Goal: Task Accomplishment & Management: Manage account settings

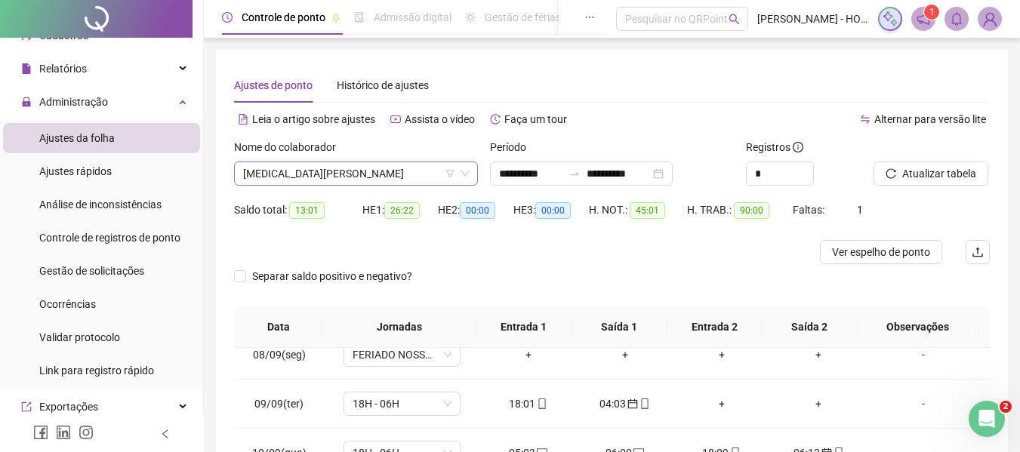
click at [399, 167] on span "[MEDICAL_DATA][PERSON_NAME]" at bounding box center [356, 173] width 226 height 23
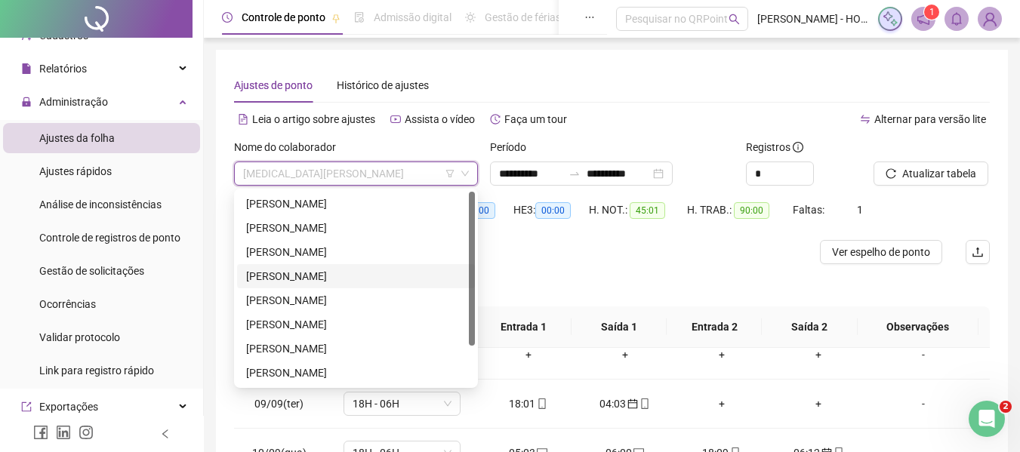
click at [342, 280] on div "[PERSON_NAME]" at bounding box center [356, 276] width 220 height 17
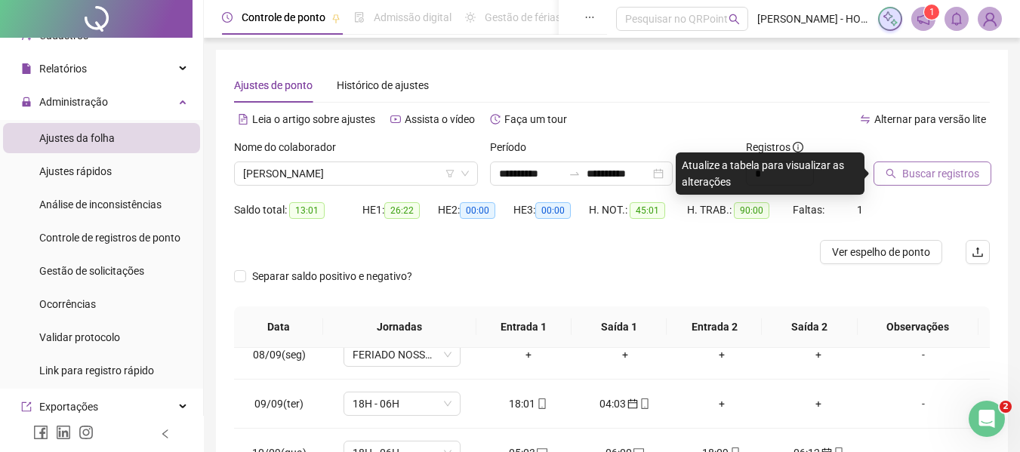
click at [940, 167] on span "Buscar registros" at bounding box center [940, 173] width 77 height 17
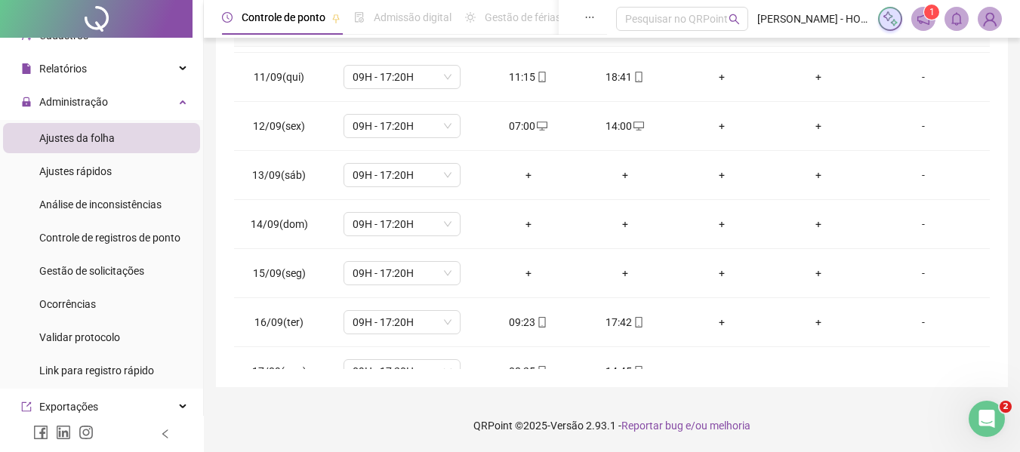
scroll to position [489, 0]
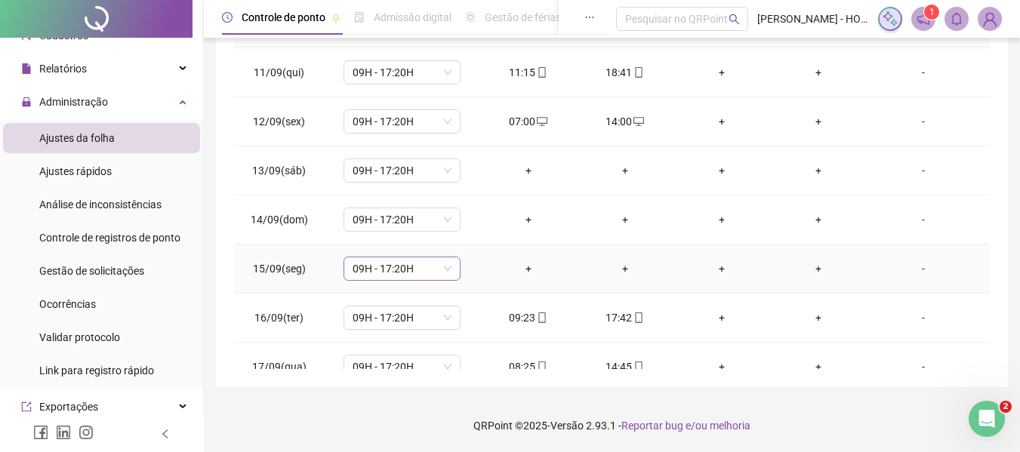
click at [406, 270] on span "09H - 17:20H" at bounding box center [402, 268] width 99 height 23
type input "*"
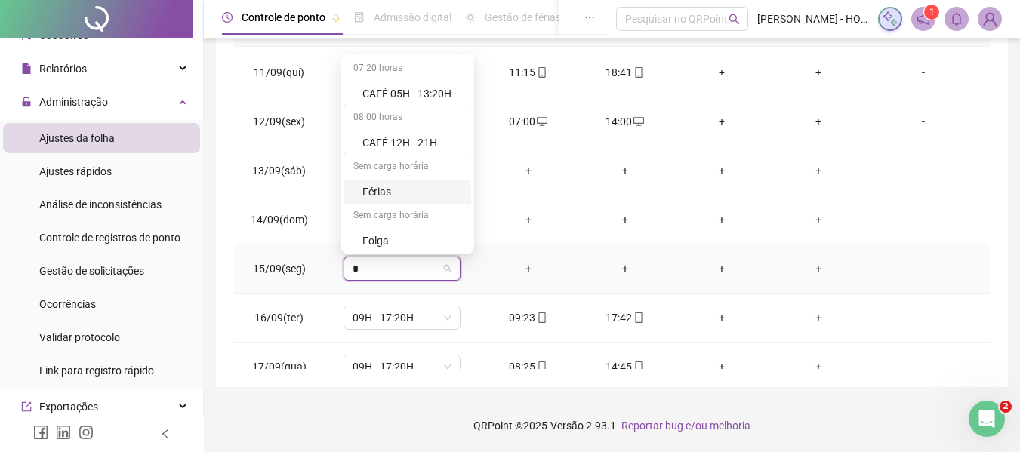
scroll to position [101, 0]
click at [429, 192] on div "Folga compensatória" at bounding box center [412, 188] width 100 height 17
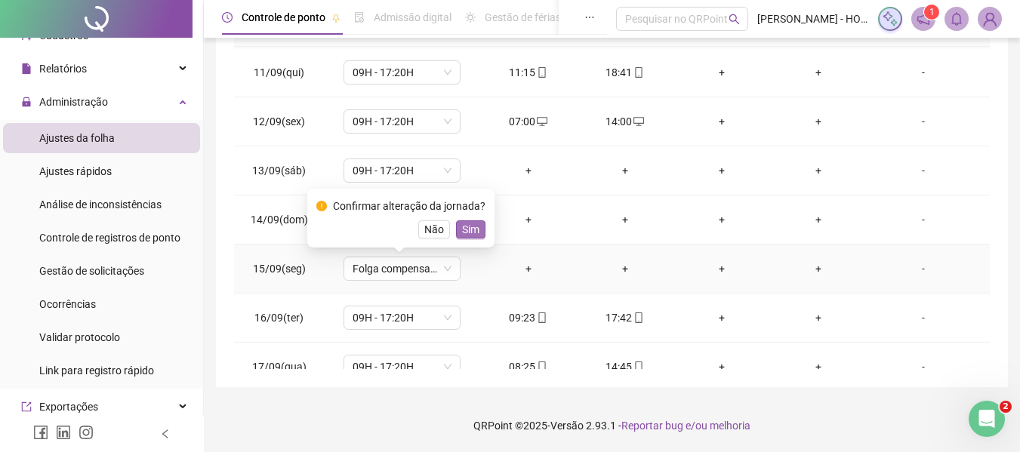
click at [472, 232] on span "Sim" at bounding box center [470, 229] width 17 height 17
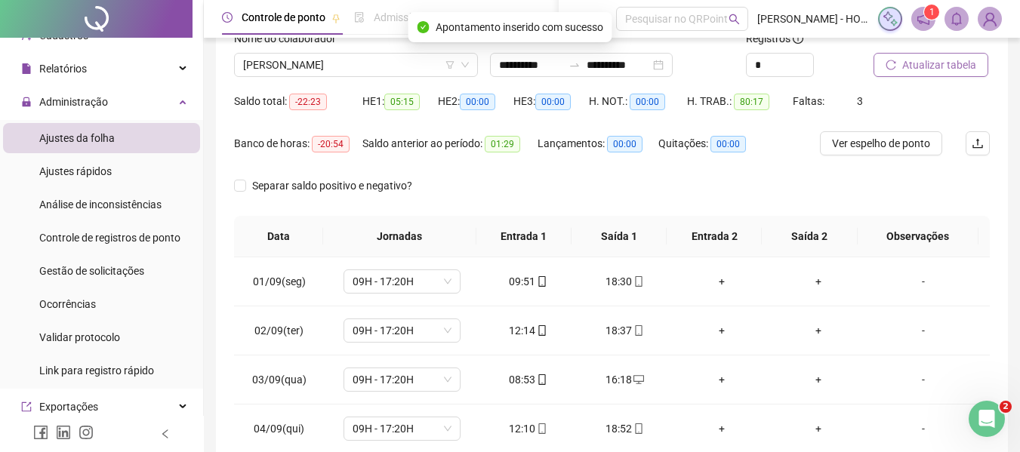
scroll to position [0, 0]
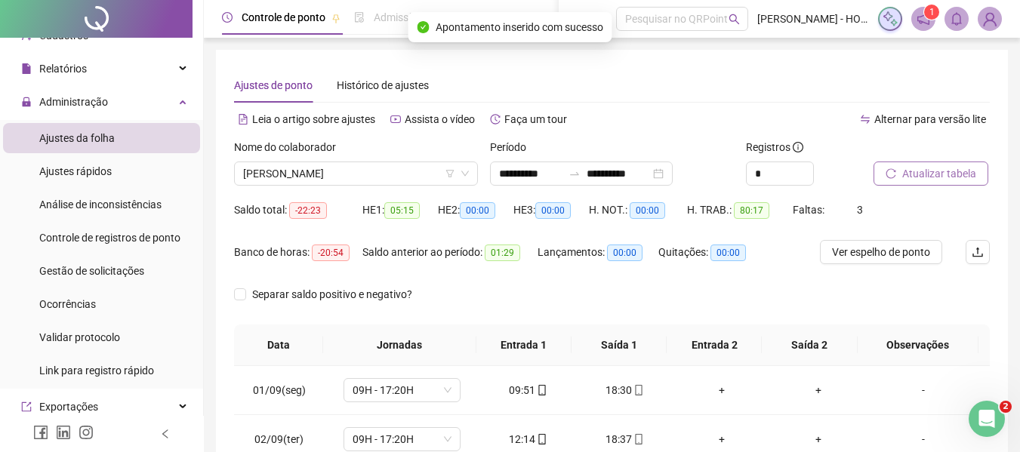
click at [927, 174] on span "Atualizar tabela" at bounding box center [939, 173] width 74 height 17
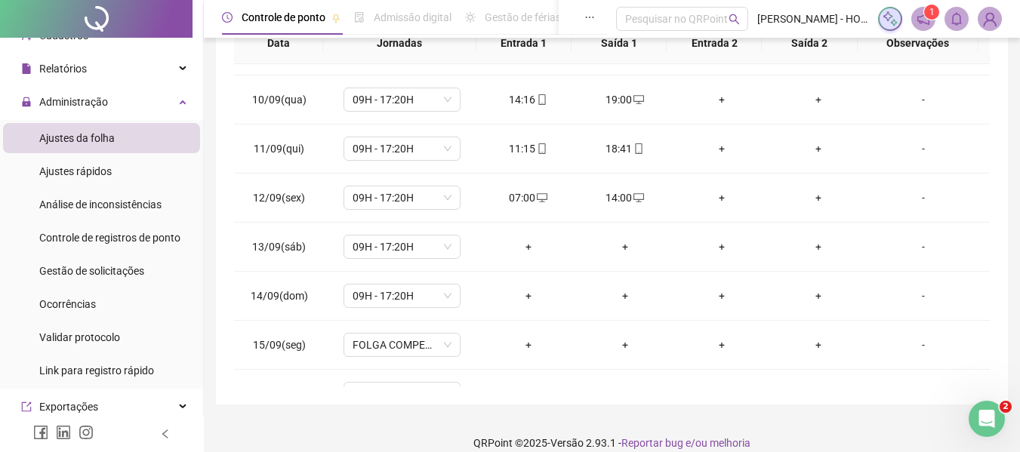
scroll to position [435, 0]
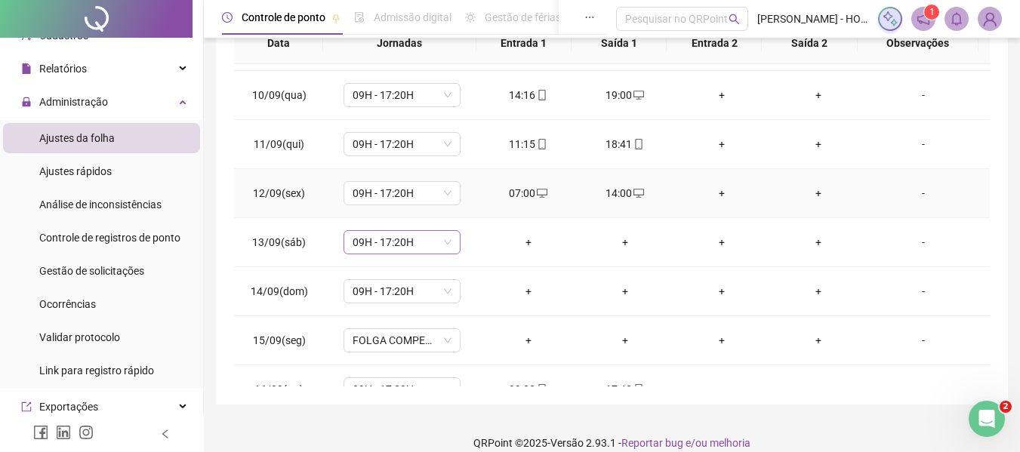
click at [377, 245] on span "09H - 17:20H" at bounding box center [402, 242] width 99 height 23
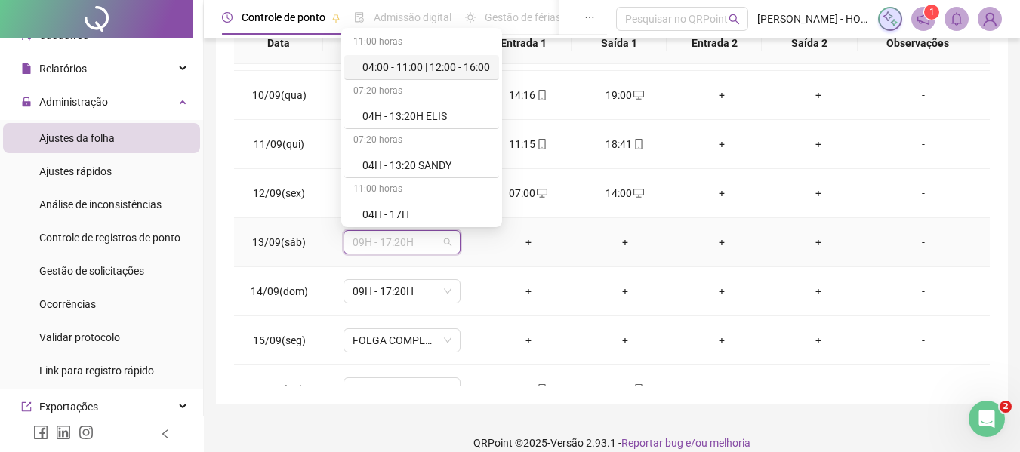
type input "*"
click at [412, 207] on div "Folga" at bounding box center [412, 214] width 100 height 17
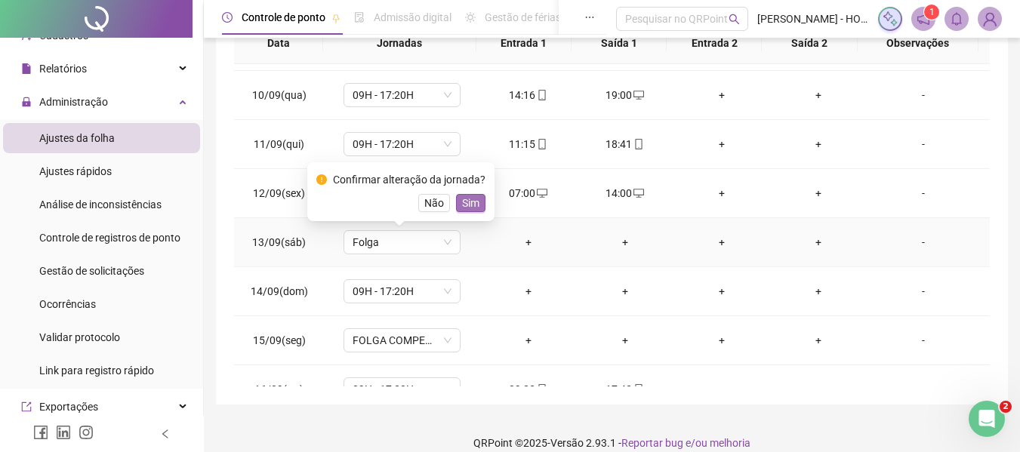
click at [480, 207] on button "Sim" at bounding box center [470, 203] width 29 height 18
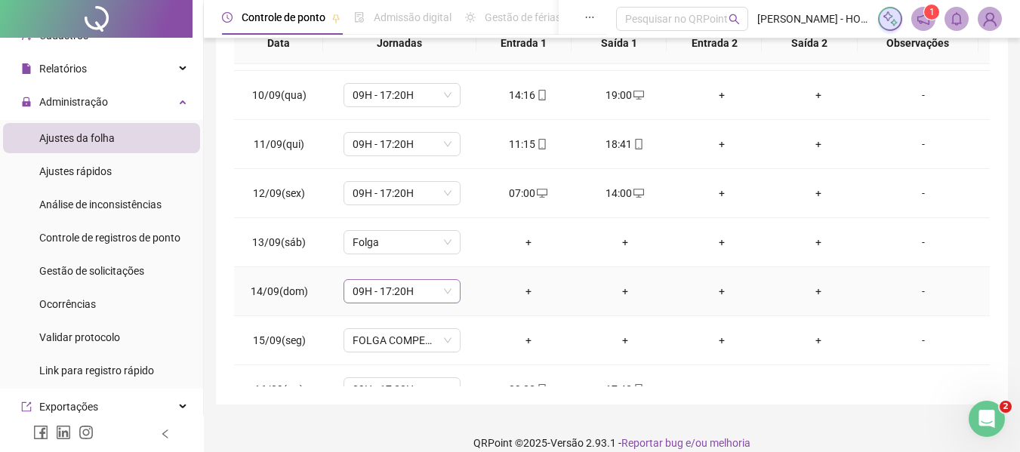
click at [404, 302] on span "09H - 17:20H" at bounding box center [402, 291] width 99 height 23
type input "*"
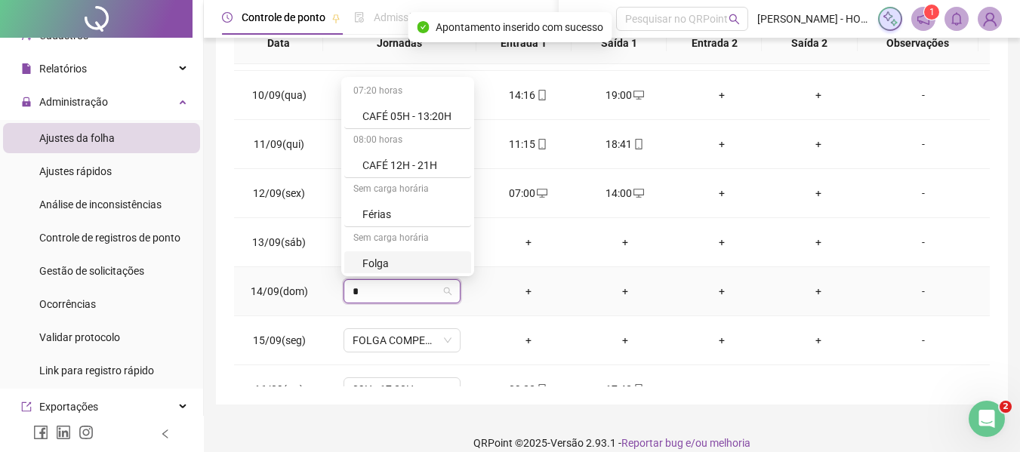
click at [414, 263] on div "Folga" at bounding box center [412, 263] width 100 height 17
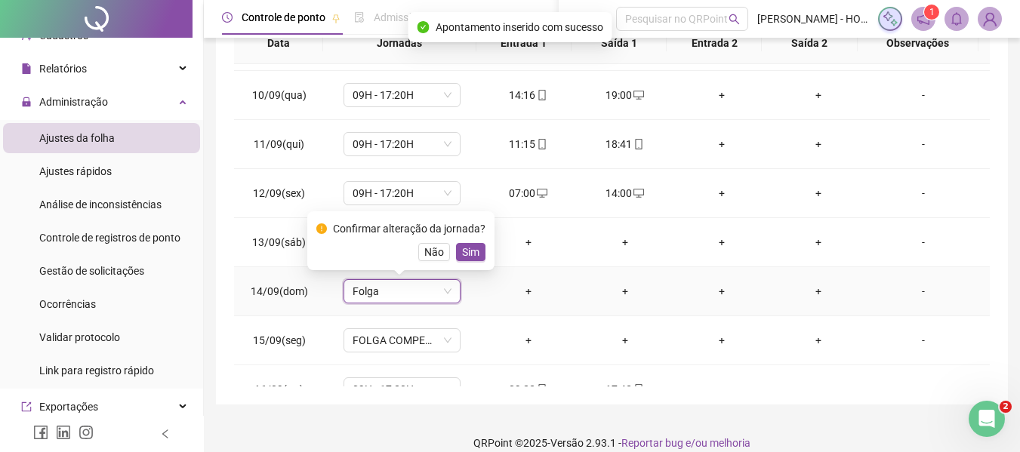
click at [468, 249] on span "Sim" at bounding box center [470, 252] width 17 height 17
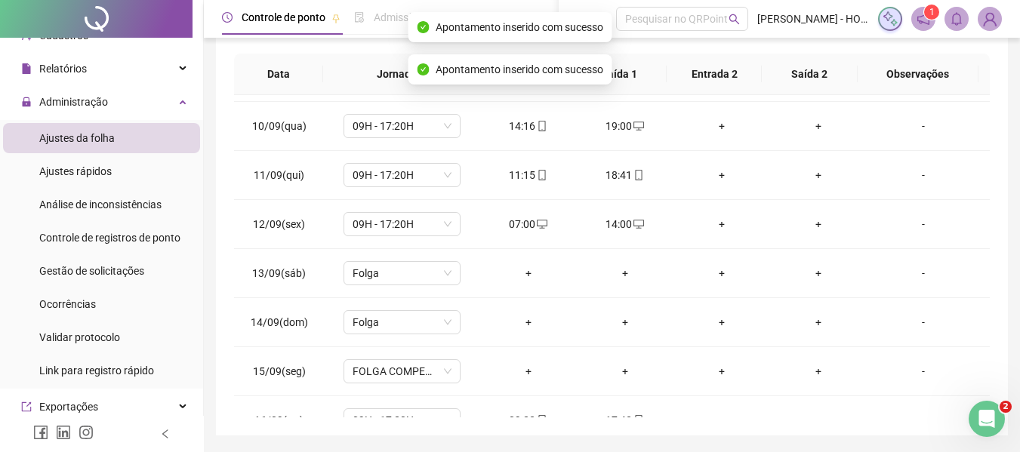
scroll to position [0, 0]
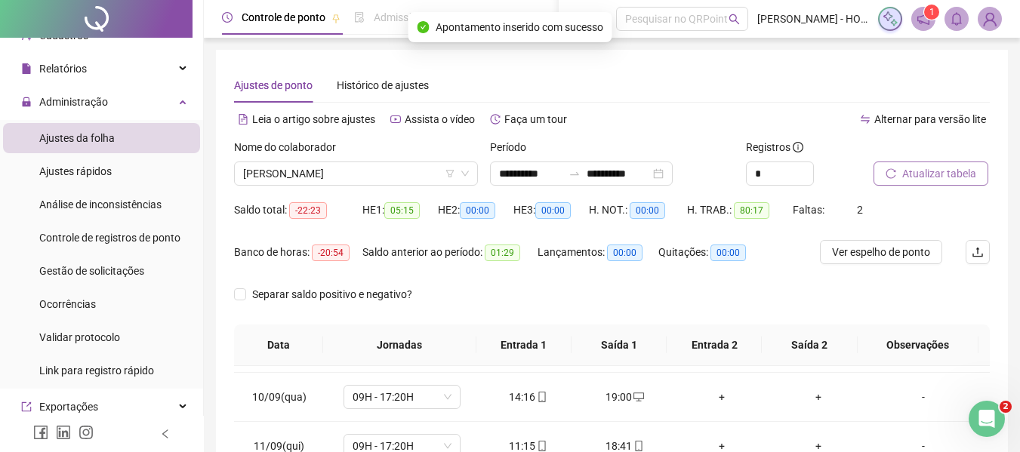
click at [909, 167] on span "Atualizar tabela" at bounding box center [939, 173] width 74 height 17
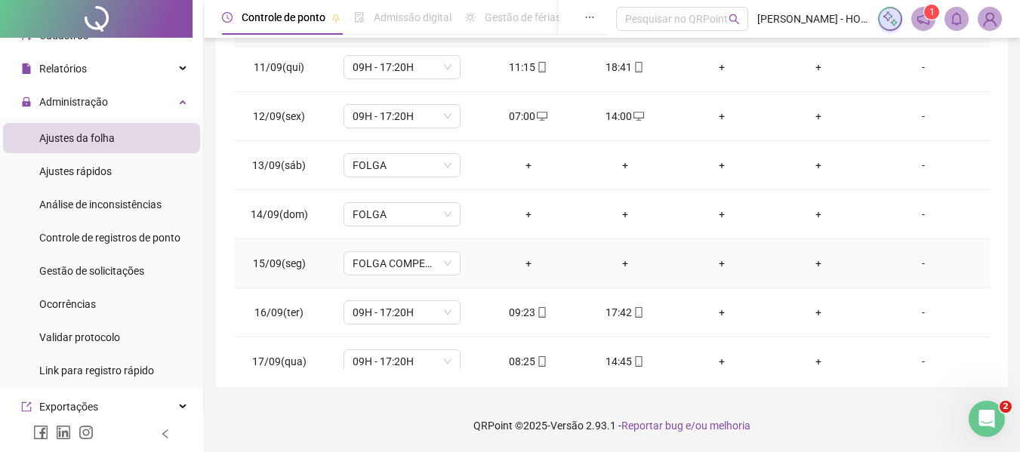
scroll to position [512, 0]
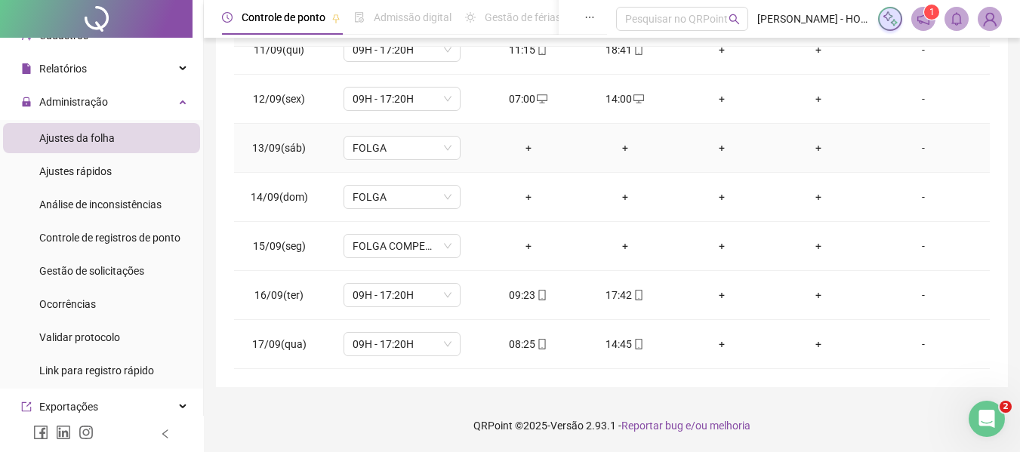
click at [529, 152] on div "+" at bounding box center [528, 148] width 72 height 17
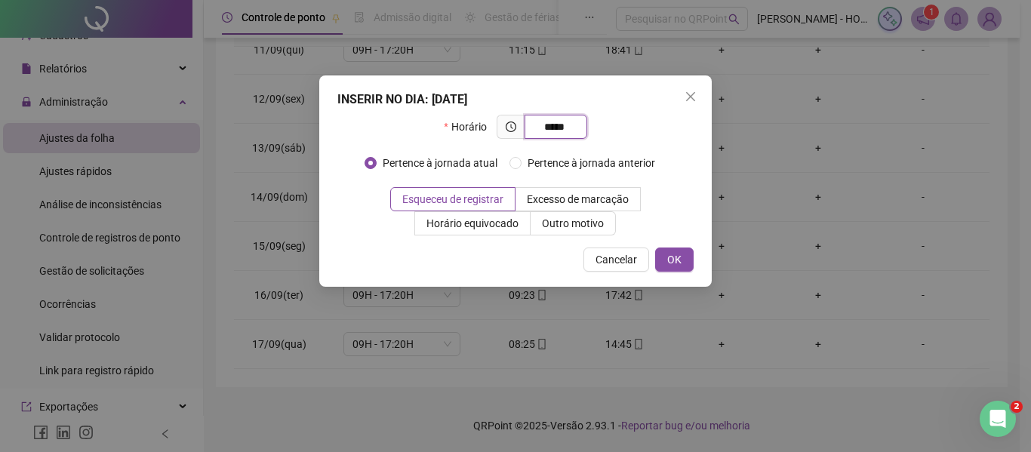
type input "*****"
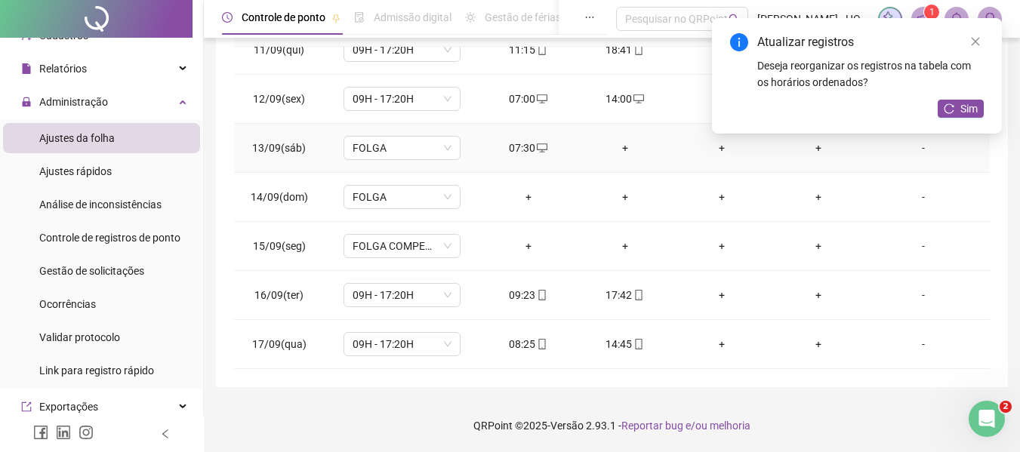
click at [627, 141] on div "+" at bounding box center [625, 148] width 72 height 17
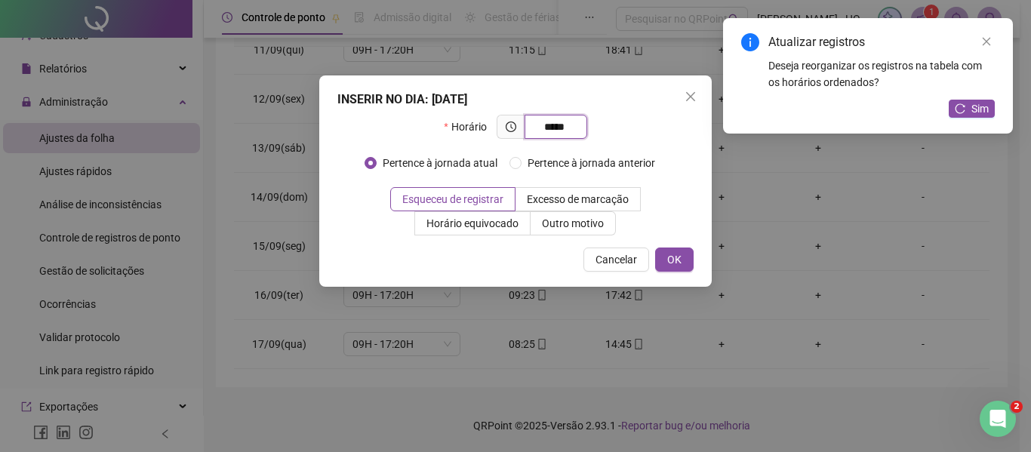
type input "*****"
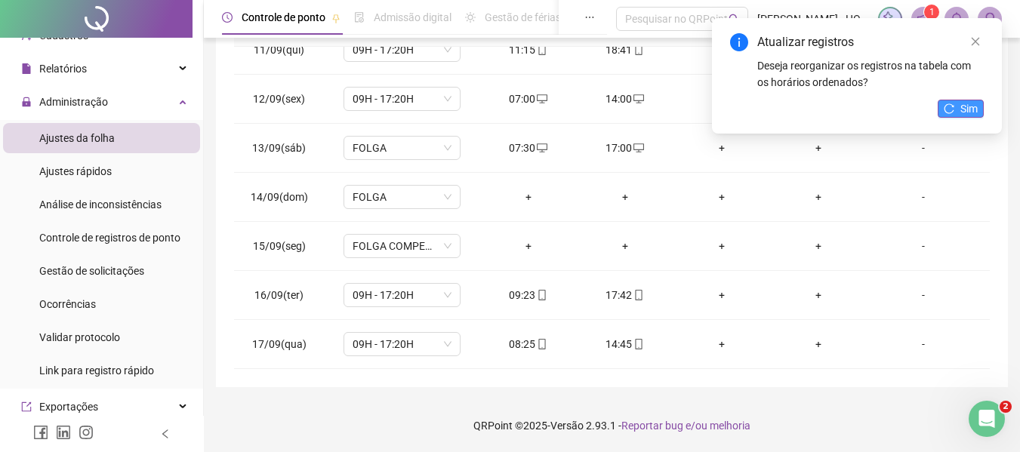
click at [948, 100] on button "Sim" at bounding box center [961, 109] width 46 height 18
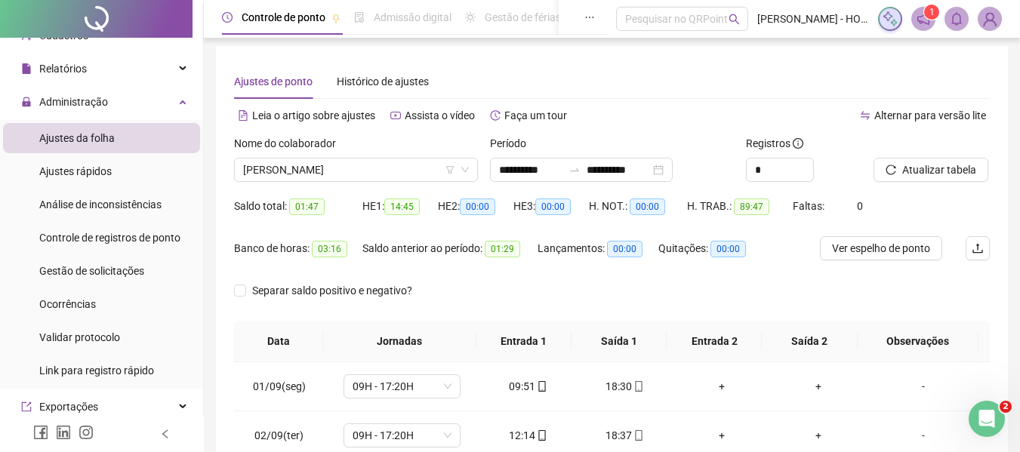
scroll to position [0, 0]
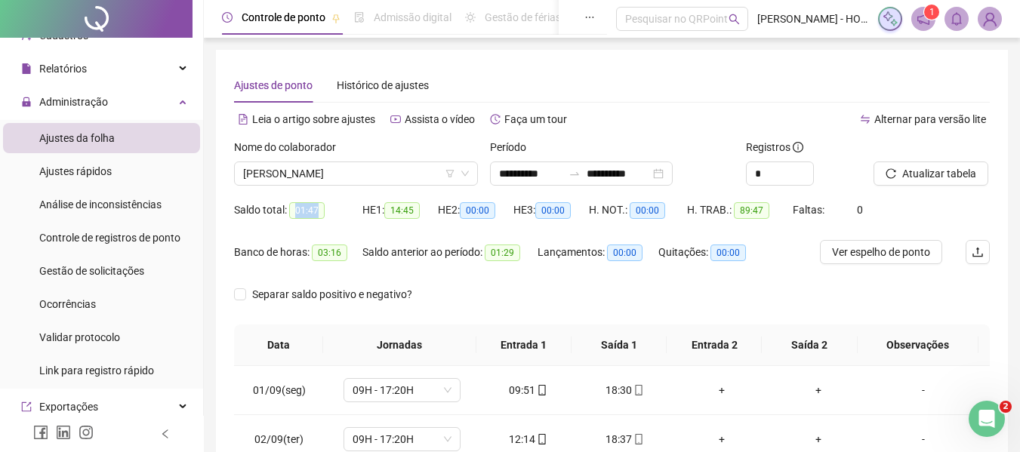
drag, startPoint x: 288, startPoint y: 208, endPoint x: 329, endPoint y: 211, distance: 40.9
click at [329, 211] on div "Saldo total: 01:47" at bounding box center [298, 210] width 128 height 17
drag, startPoint x: 313, startPoint y: 253, endPoint x: 347, endPoint y: 260, distance: 35.5
click at [347, 260] on div "Banco de horas: 03:16" at bounding box center [298, 252] width 128 height 24
drag, startPoint x: 294, startPoint y: 206, endPoint x: 319, endPoint y: 213, distance: 25.8
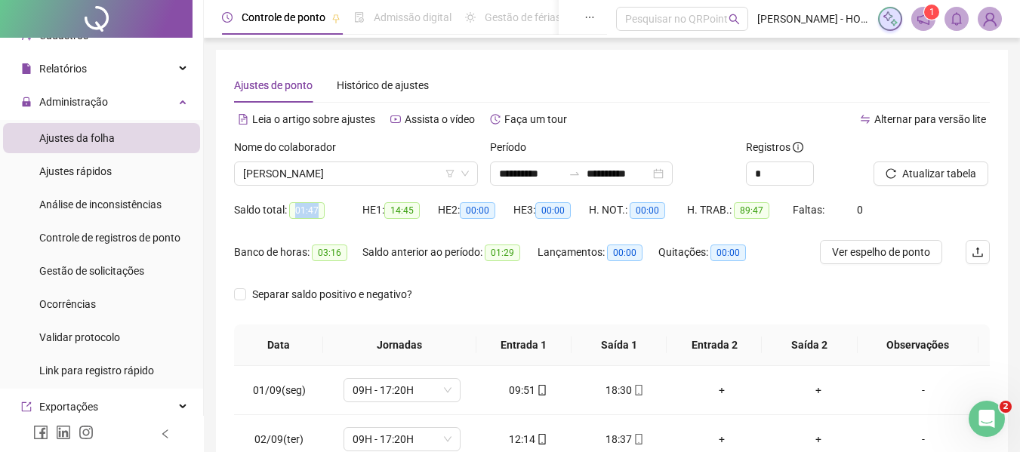
click at [319, 213] on span "01:47" at bounding box center [306, 210] width 35 height 17
click at [650, 177] on input "**********" at bounding box center [618, 173] width 63 height 17
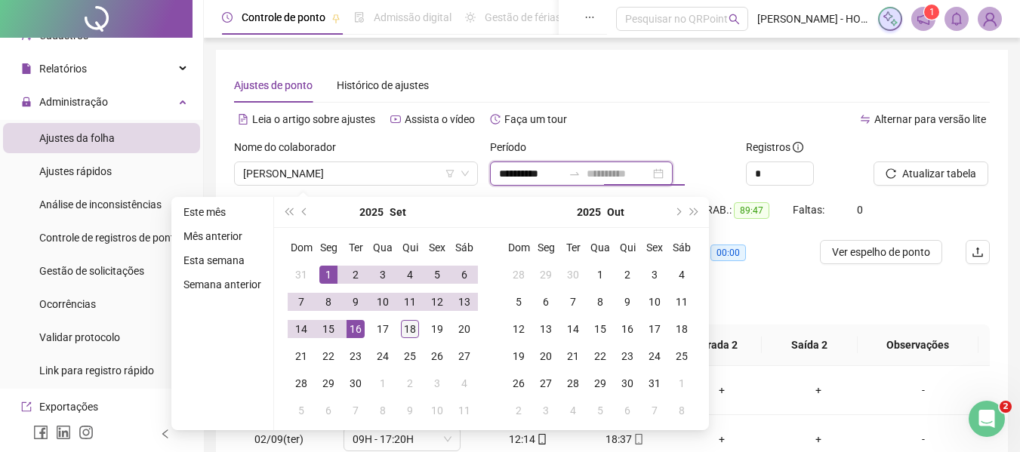
type input "**********"
click at [405, 331] on div "18" at bounding box center [410, 329] width 18 height 18
type input "**********"
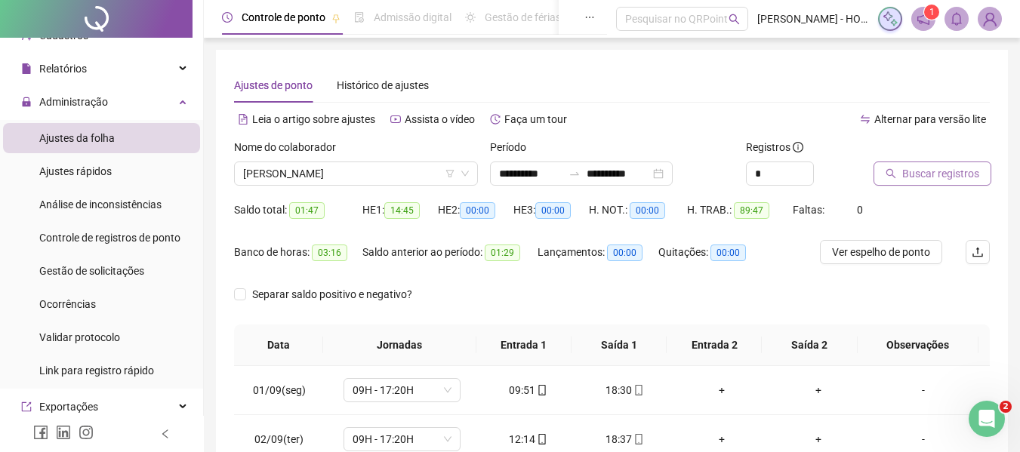
click at [920, 165] on span "Buscar registros" at bounding box center [940, 173] width 77 height 17
click at [938, 172] on span "Atualizar tabela" at bounding box center [939, 173] width 74 height 17
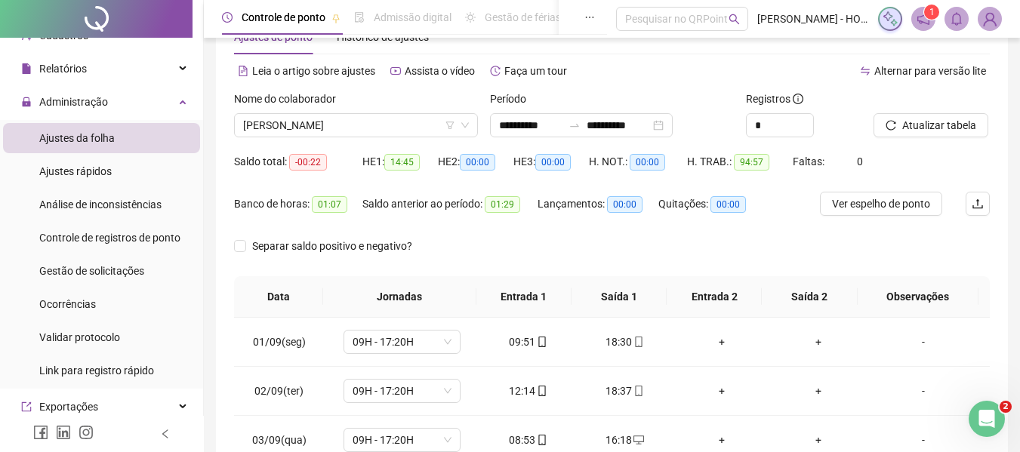
scroll to position [52, 0]
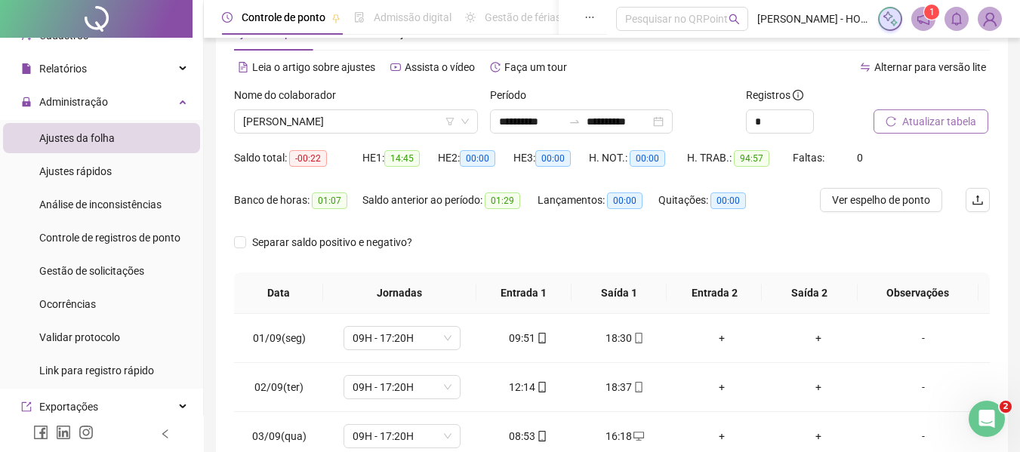
click at [933, 131] on button "Atualizar tabela" at bounding box center [930, 121] width 115 height 24
